Goal: Find specific page/section: Find specific page/section

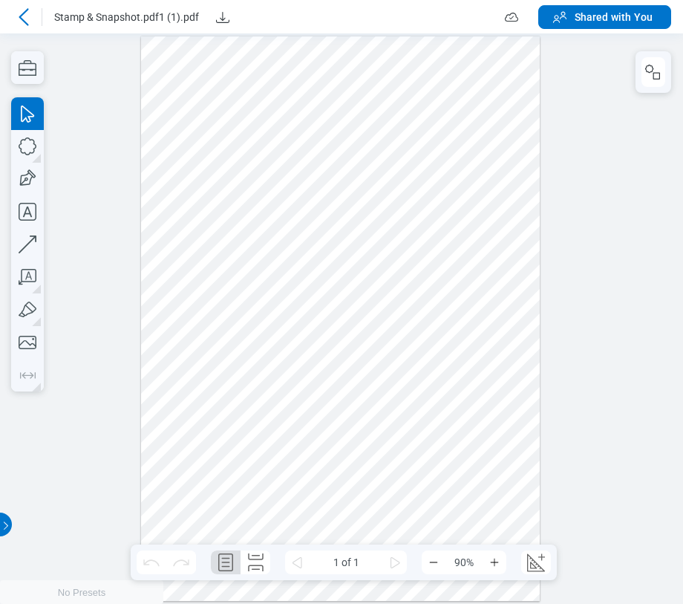
click at [28, 22] on icon at bounding box center [24, 17] width 18 height 18
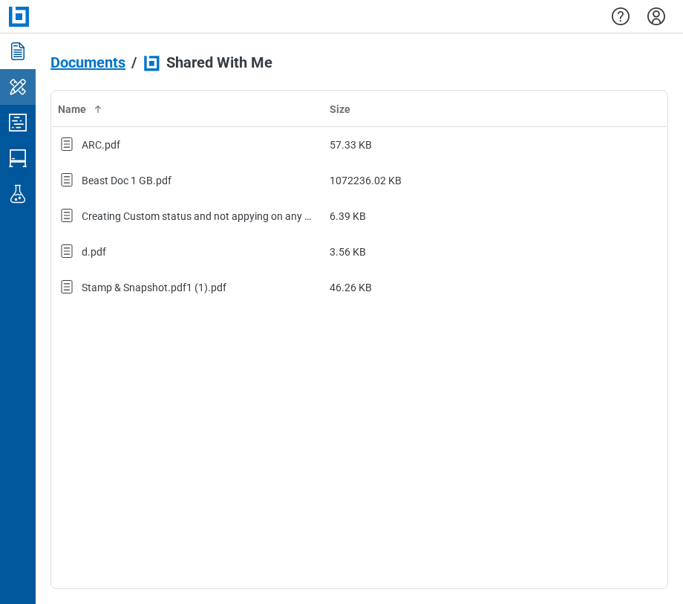
click at [28, 90] on icon "My Workspace" at bounding box center [18, 87] width 24 height 24
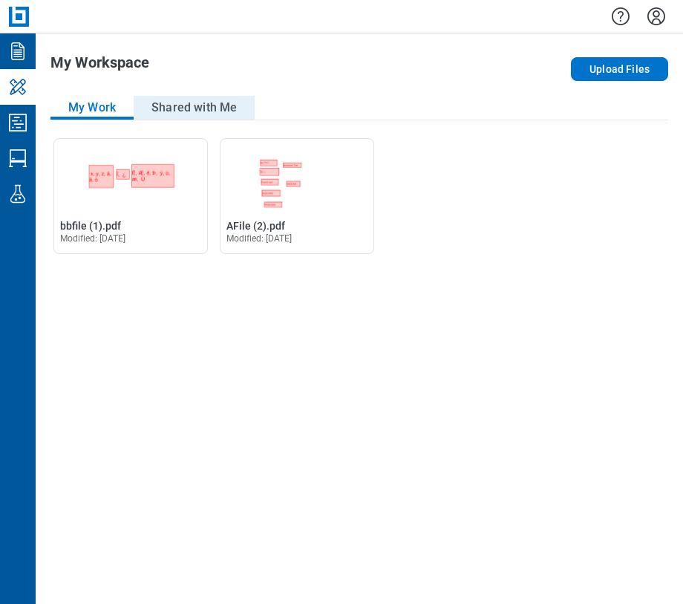
click at [177, 108] on button "Shared with Me" at bounding box center [194, 108] width 121 height 24
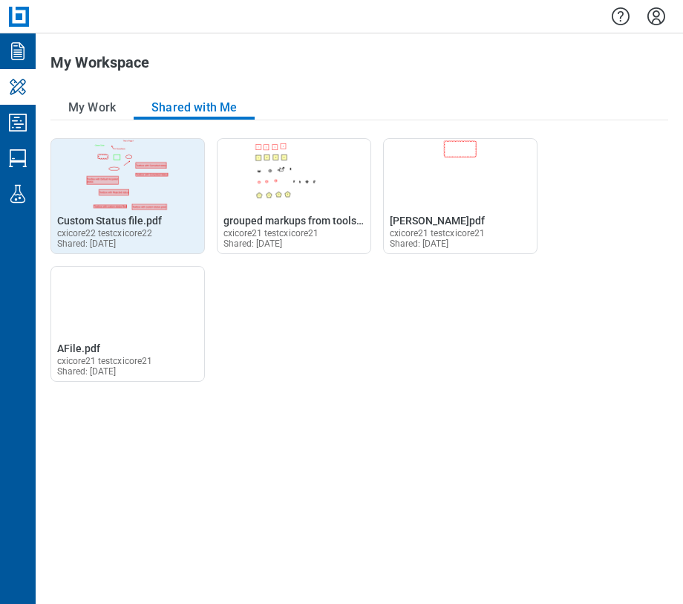
click at [136, 212] on div "Open Custom Status file.pdf in Editor Custom Status file.pdf cxicore22 testcxic…" at bounding box center [127, 231] width 153 height 45
click at [133, 218] on span "Custom Status file.pdf" at bounding box center [109, 221] width 105 height 12
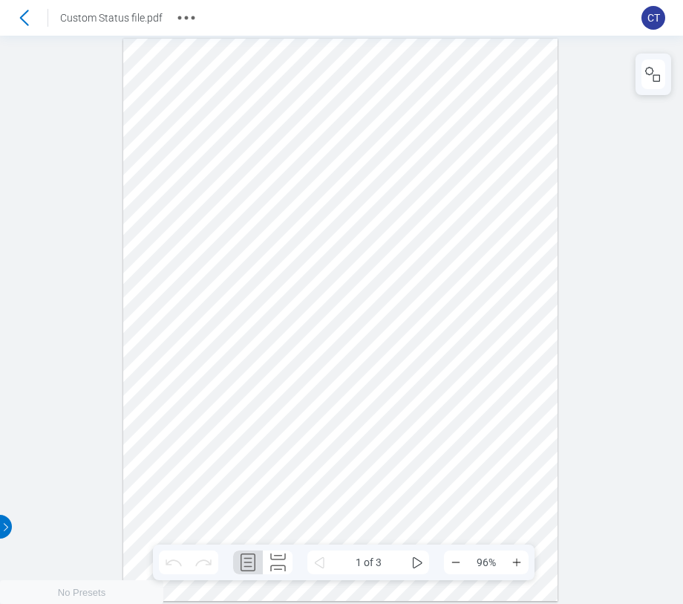
click at [253, 162] on div at bounding box center [340, 320] width 434 height 562
click at [134, 46] on div at bounding box center [340, 320] width 434 height 562
click at [35, 22] on icon at bounding box center [24, 18] width 24 height 24
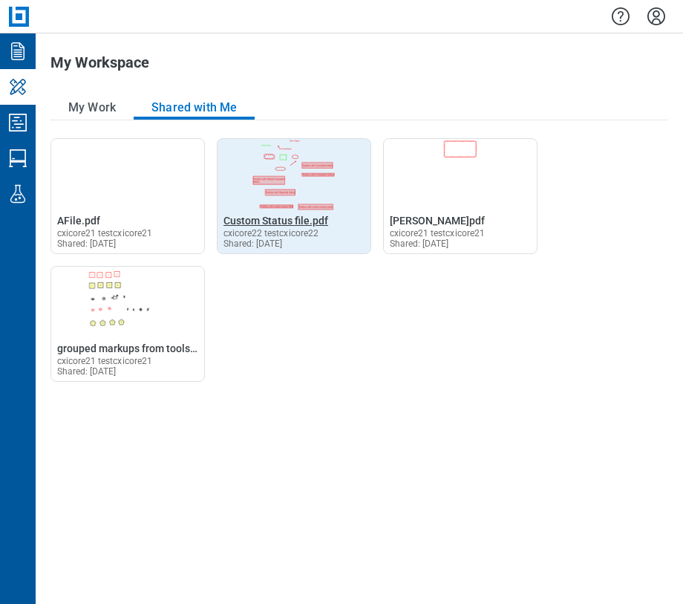
click at [244, 218] on span "Custom Status file.pdf" at bounding box center [275, 221] width 105 height 12
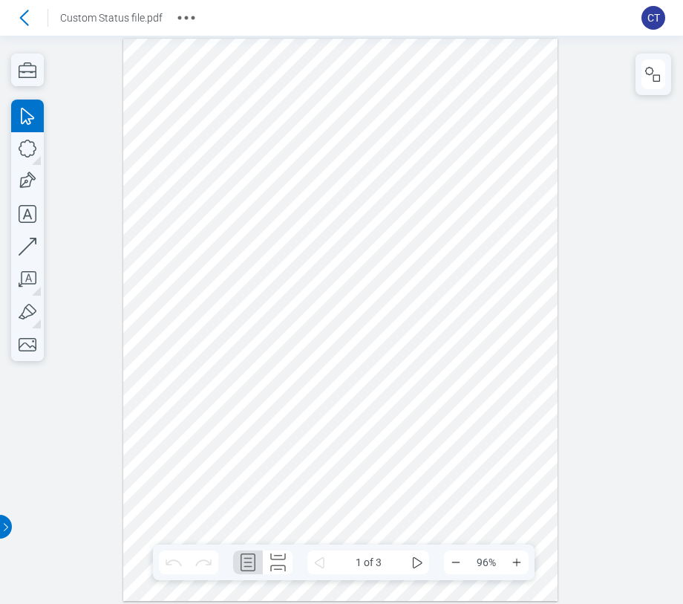
click at [463, 134] on div at bounding box center [340, 320] width 434 height 562
click at [284, 150] on div at bounding box center [340, 320] width 434 height 562
drag, startPoint x: 350, startPoint y: 137, endPoint x: 195, endPoint y: 137, distance: 154.4
click at [350, 137] on div at bounding box center [340, 320] width 434 height 562
